Goal: Task Accomplishment & Management: Use online tool/utility

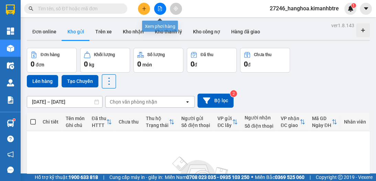
click at [160, 8] on icon "file-add" at bounding box center [160, 8] width 5 height 5
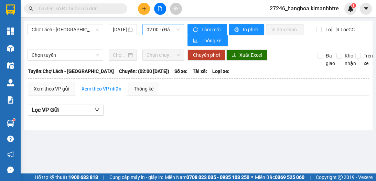
click at [156, 29] on span "02:00 - (Đã hủy)" at bounding box center [163, 29] width 33 height 10
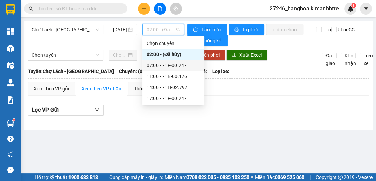
click at [160, 65] on div "07:00 - 71F-00.247" at bounding box center [174, 66] width 54 height 8
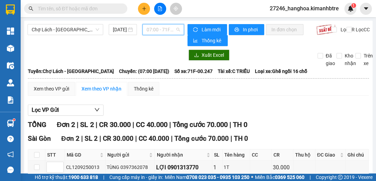
click at [153, 30] on span "07:00 - 71F-00.247" at bounding box center [163, 29] width 33 height 10
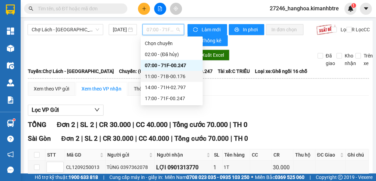
click at [160, 74] on div "11:00 - 71B-00.176" at bounding box center [172, 77] width 54 height 8
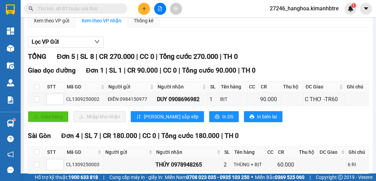
scroll to position [66, 0]
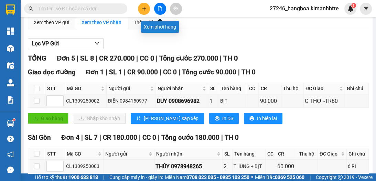
click at [158, 12] on button at bounding box center [160, 9] width 12 height 12
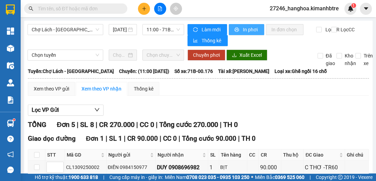
click at [250, 26] on span "In phơi" at bounding box center [251, 30] width 16 height 8
